Goal: Task Accomplishment & Management: Complete application form

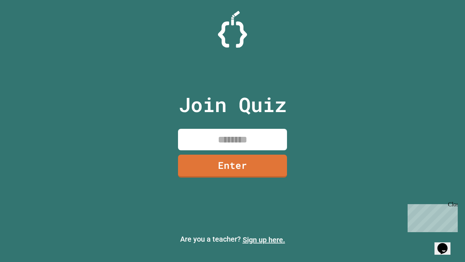
click at [264, 239] on link "Sign up here." at bounding box center [264, 239] width 42 height 9
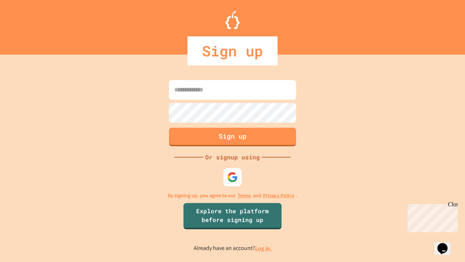
click at [264, 248] on link "Log in." at bounding box center [263, 248] width 17 height 8
